Goal: Task Accomplishment & Management: Complete application form

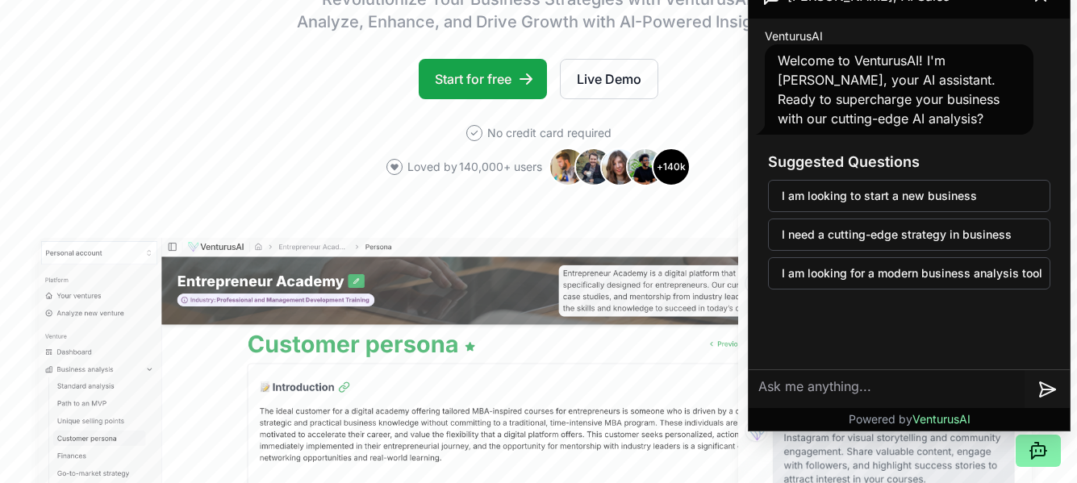
scroll to position [323, 0]
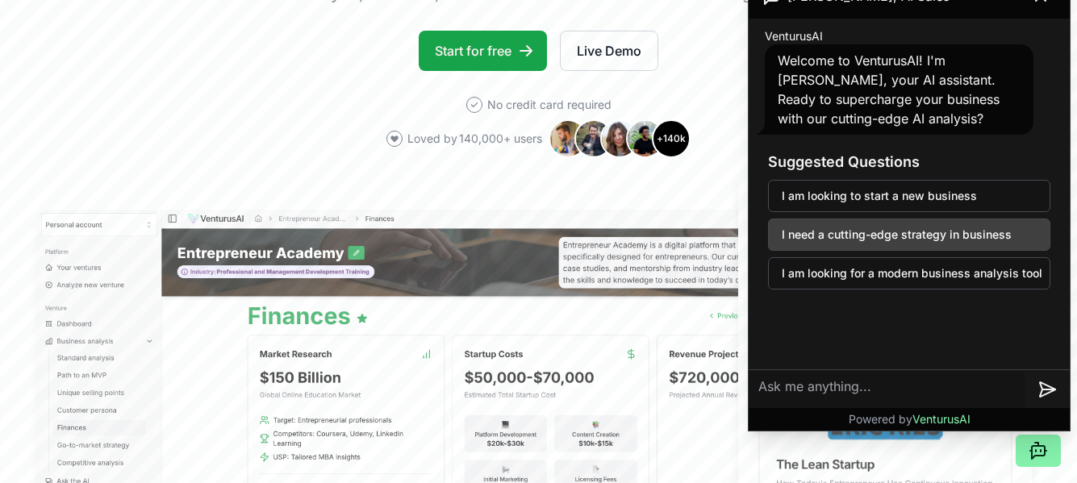
click at [828, 239] on button "I need a cutting-edge strategy in business" at bounding box center [909, 235] width 282 height 32
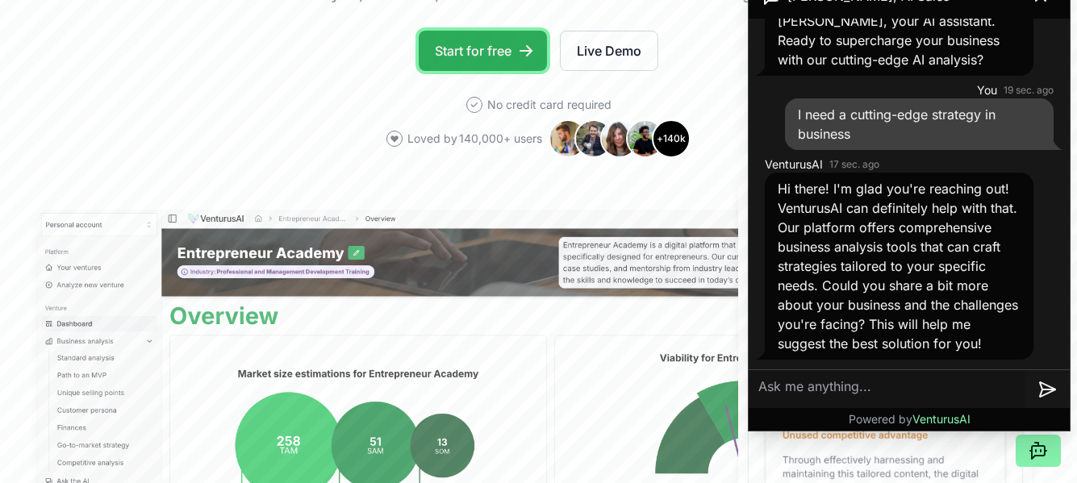
click at [494, 49] on link "Start for free" at bounding box center [483, 51] width 128 height 40
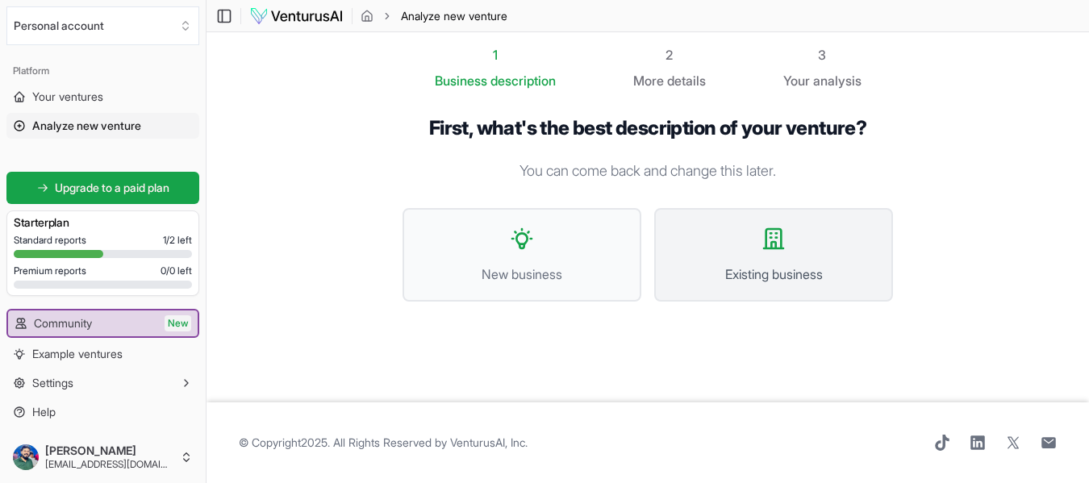
click at [769, 261] on button "Existing business" at bounding box center [773, 255] width 239 height 94
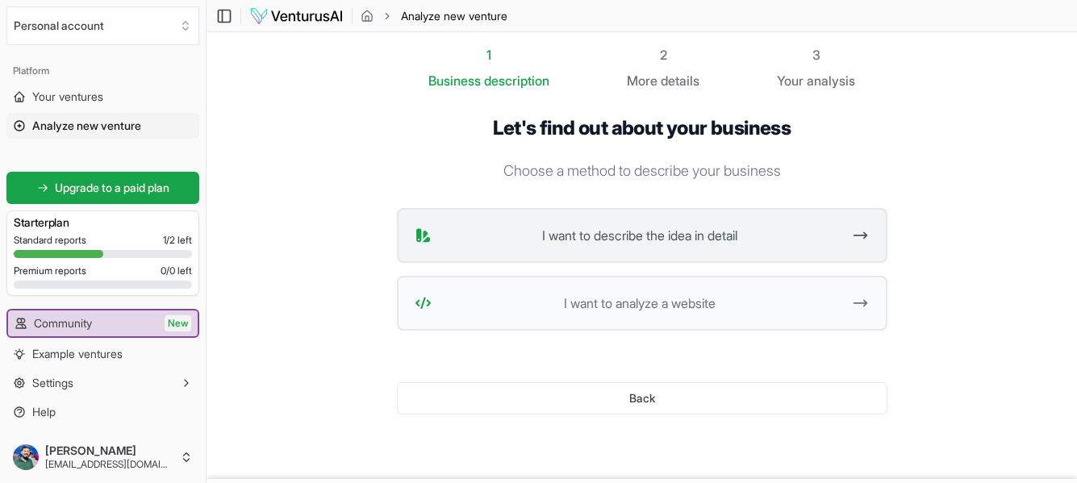
click at [710, 228] on span "I want to describe the idea in detail" at bounding box center [640, 235] width 404 height 19
